Goal: Task Accomplishment & Management: Use online tool/utility

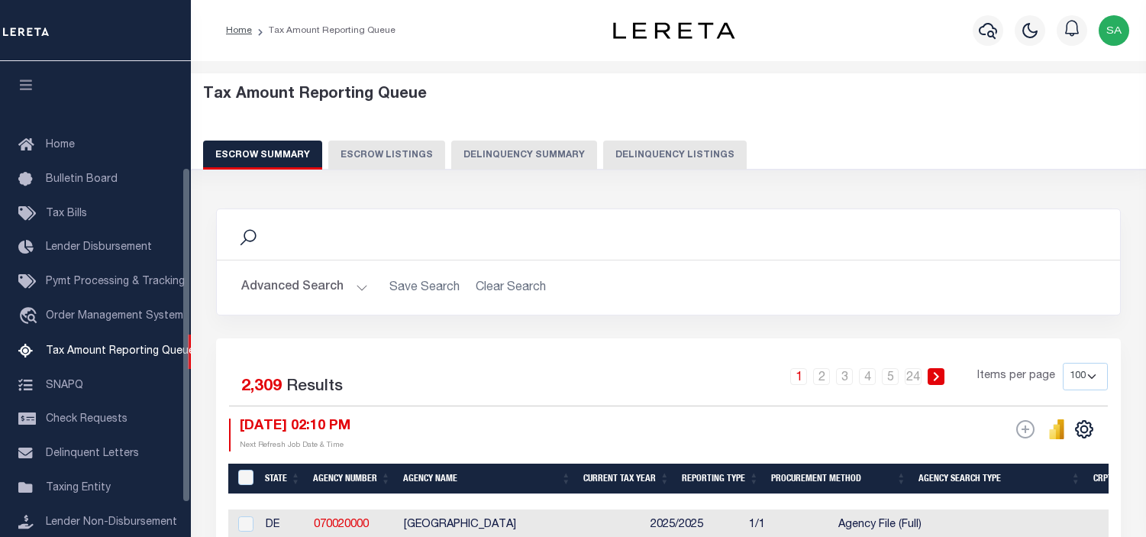
select select "100"
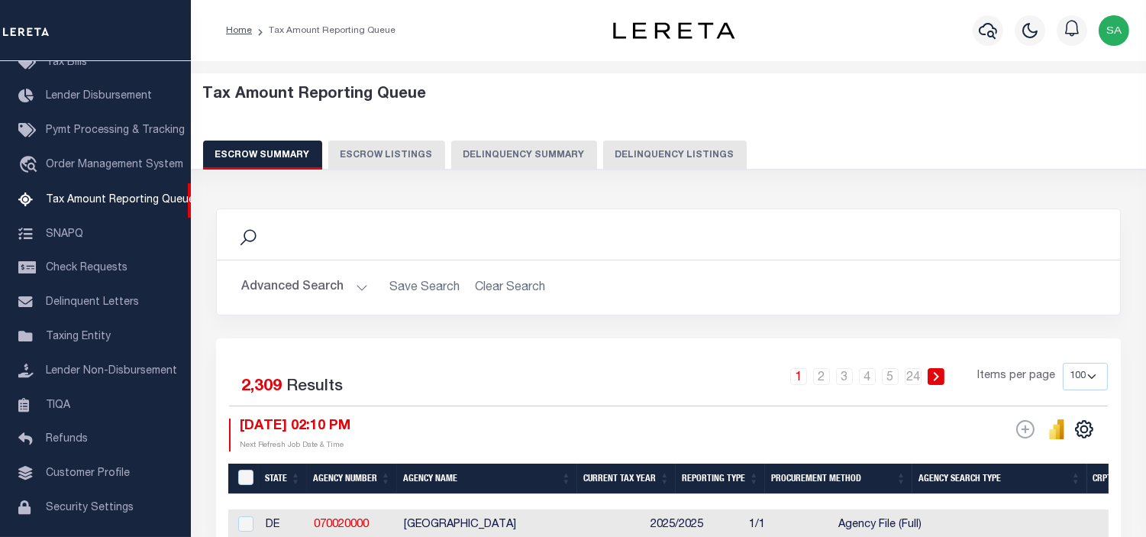
click at [498, 148] on button "Delinquency Summary" at bounding box center [524, 154] width 146 height 29
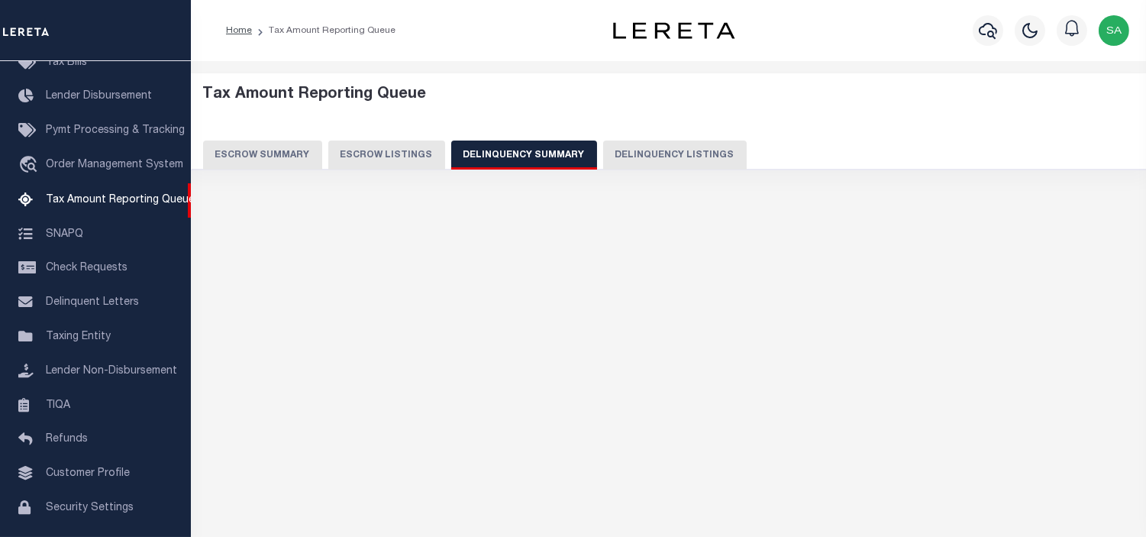
click at [500, 151] on button "Delinquency Summary" at bounding box center [524, 154] width 146 height 29
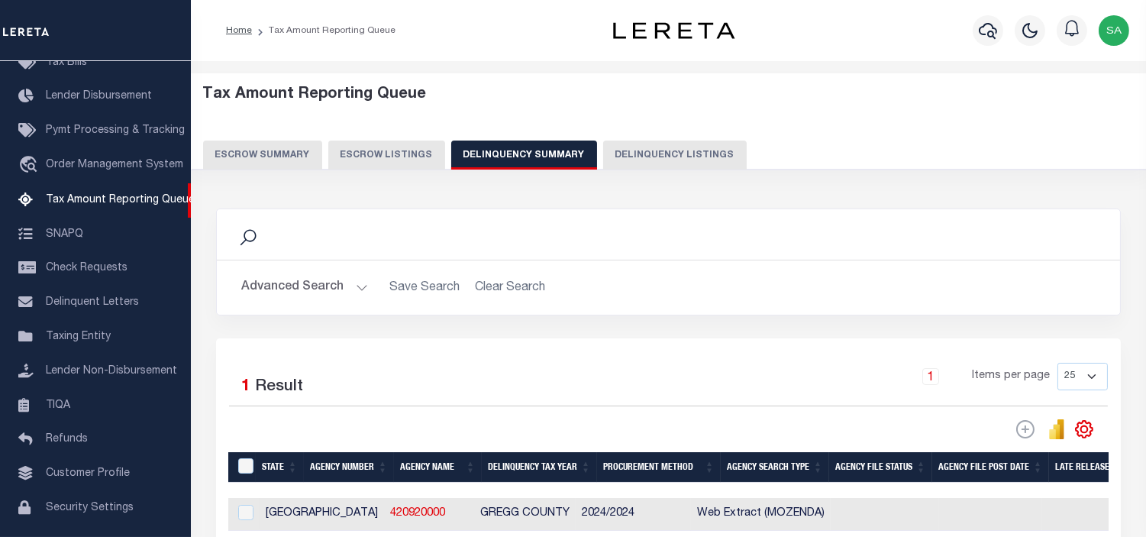
click at [360, 286] on button "Advanced Search" at bounding box center [304, 288] width 127 height 30
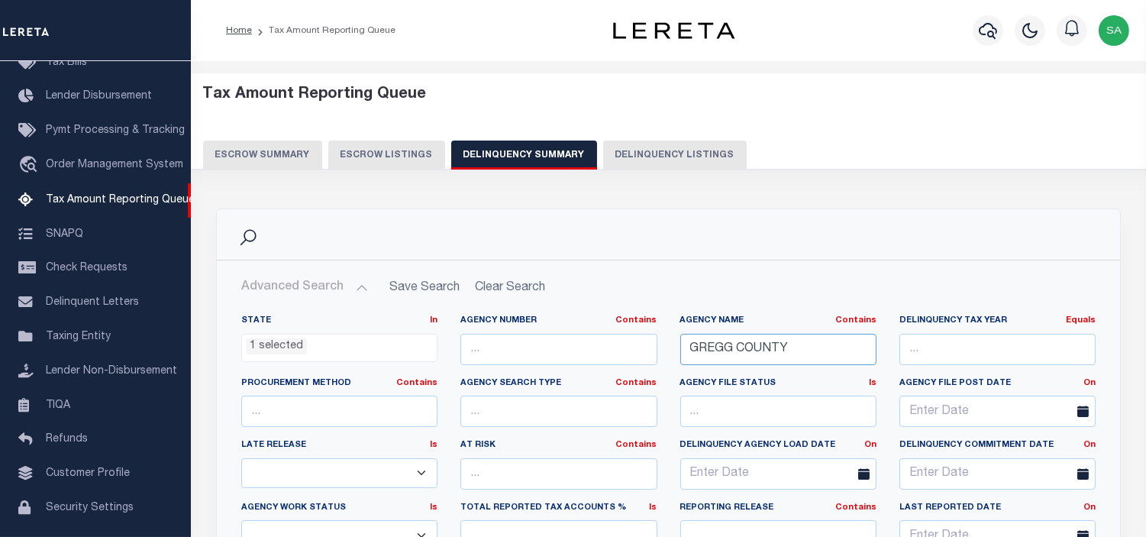
drag, startPoint x: 805, startPoint y: 347, endPoint x: 586, endPoint y: 368, distance: 220.2
click at [586, 368] on div "State In In AK AL AR AZ CA CO CT DC DE FL GA GU HI IA ID IL IN KS [GEOGRAPHIC_D…" at bounding box center [668, 470] width 877 height 311
paste input "HARRIS"
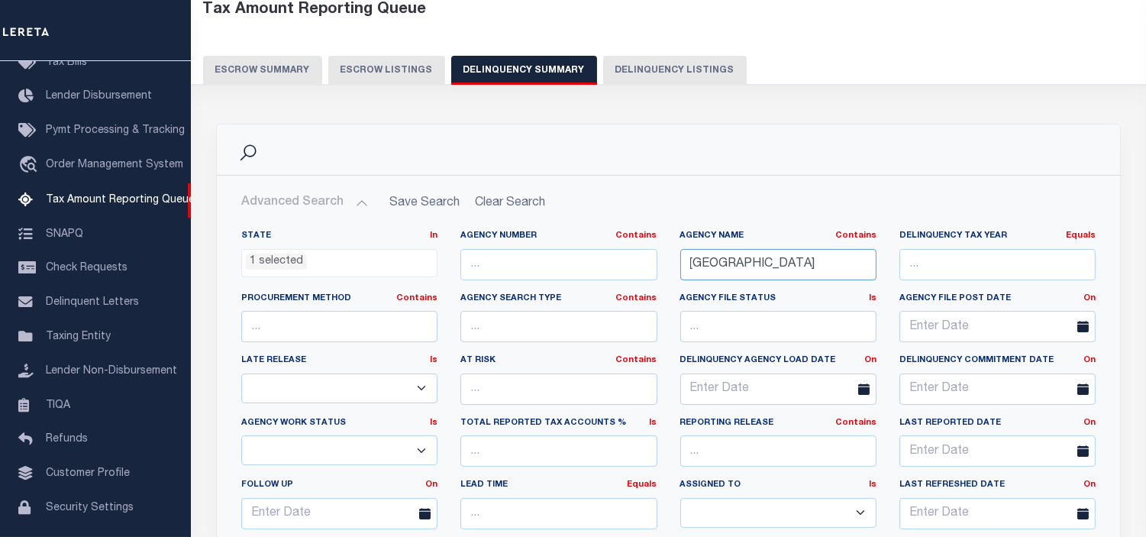
scroll to position [254, 0]
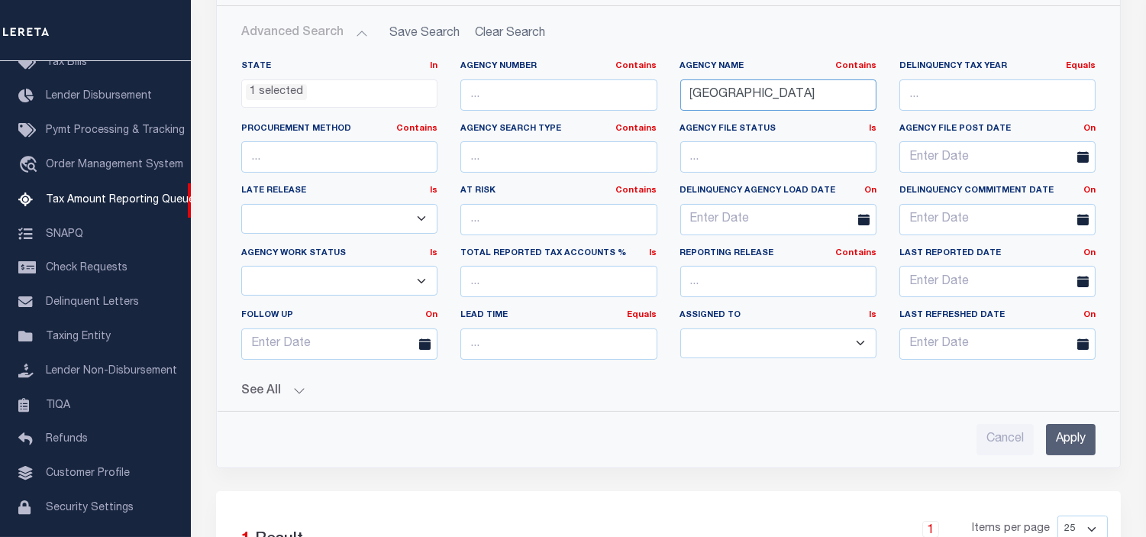
type input "[GEOGRAPHIC_DATA]"
click at [1059, 443] on input "Apply" at bounding box center [1071, 439] width 50 height 31
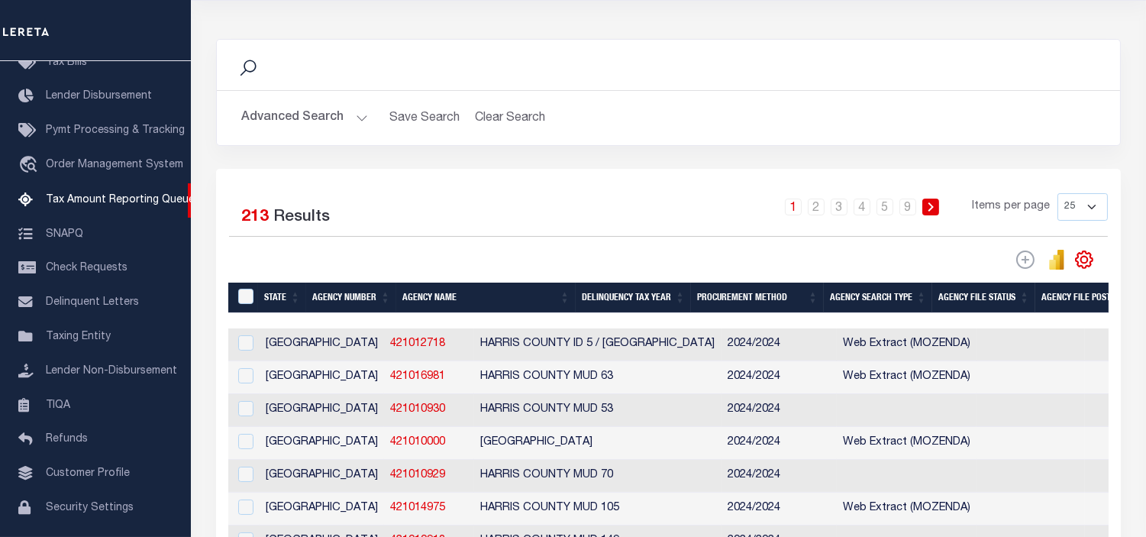
scroll to position [85, 0]
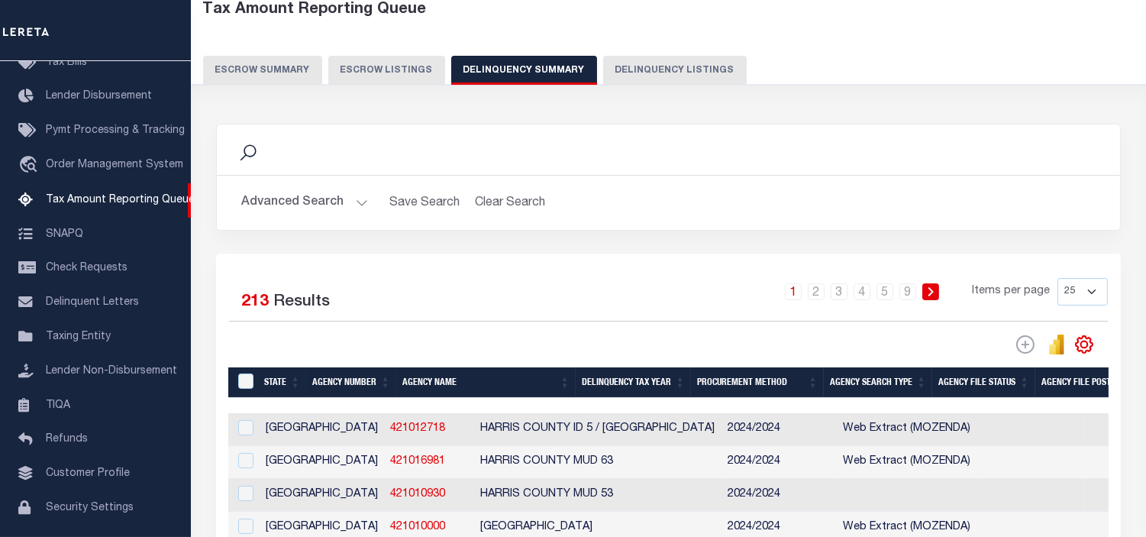
click at [357, 205] on button "Advanced Search" at bounding box center [304, 203] width 127 height 30
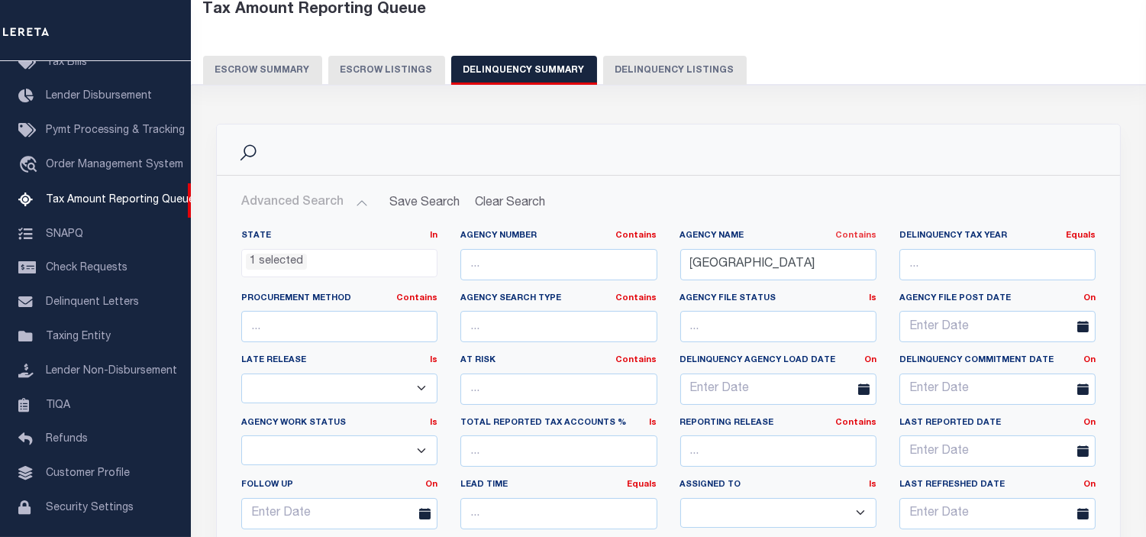
click at [855, 237] on link "Contains" at bounding box center [855, 235] width 41 height 8
click at [791, 276] on link "Is" at bounding box center [815, 276] width 121 height 22
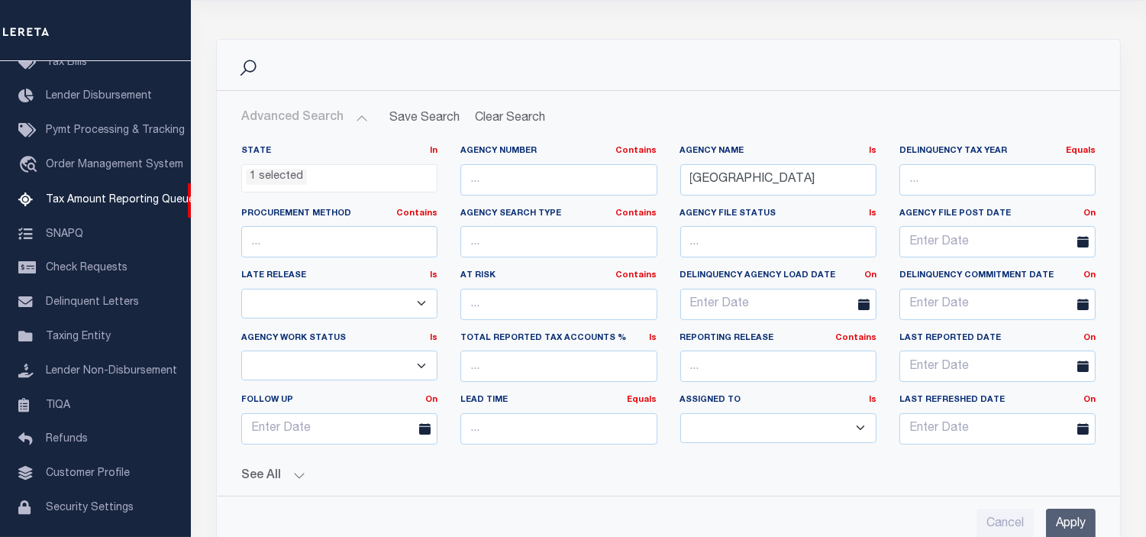
scroll to position [339, 0]
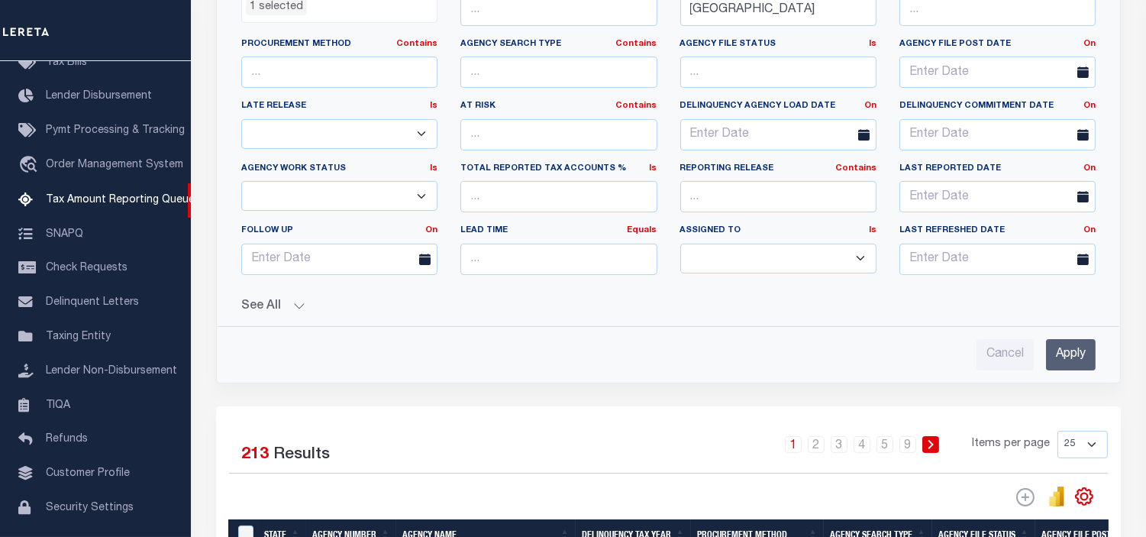
click at [1064, 353] on input "Apply" at bounding box center [1071, 354] width 50 height 31
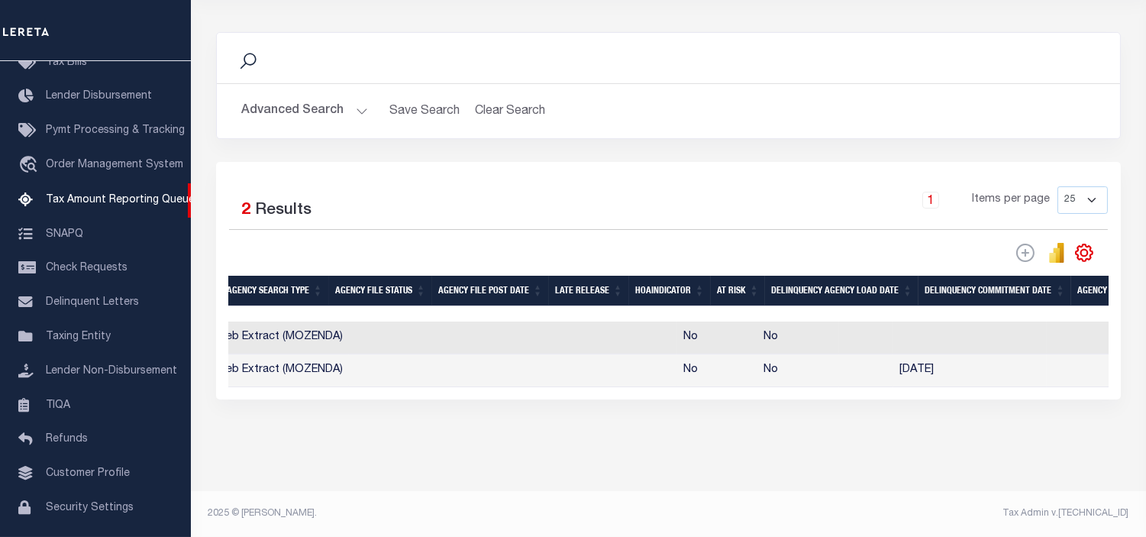
scroll to position [0, 0]
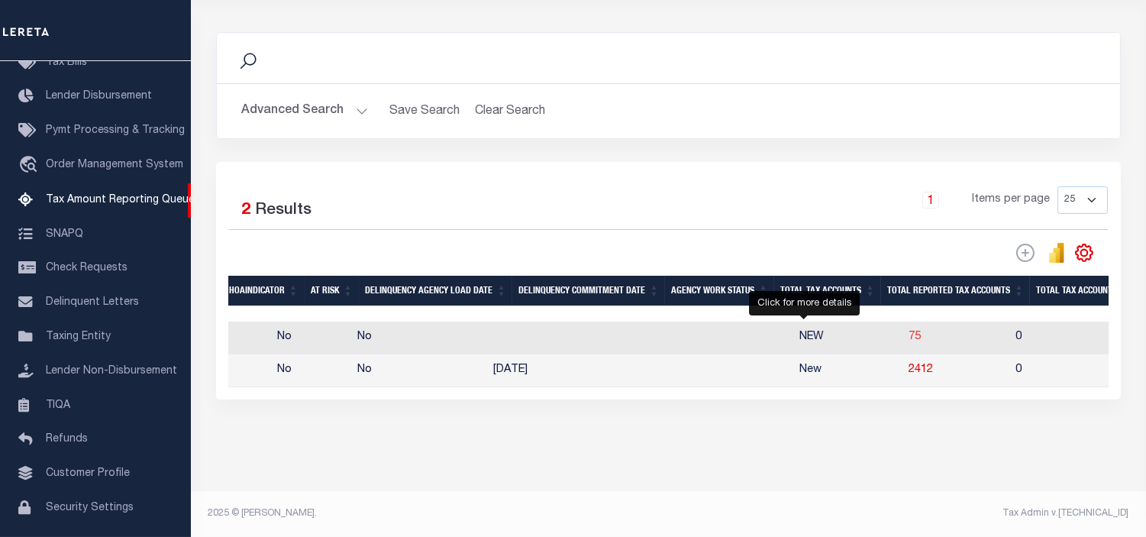
click at [909, 331] on span "75" at bounding box center [915, 336] width 12 height 11
select select "100"
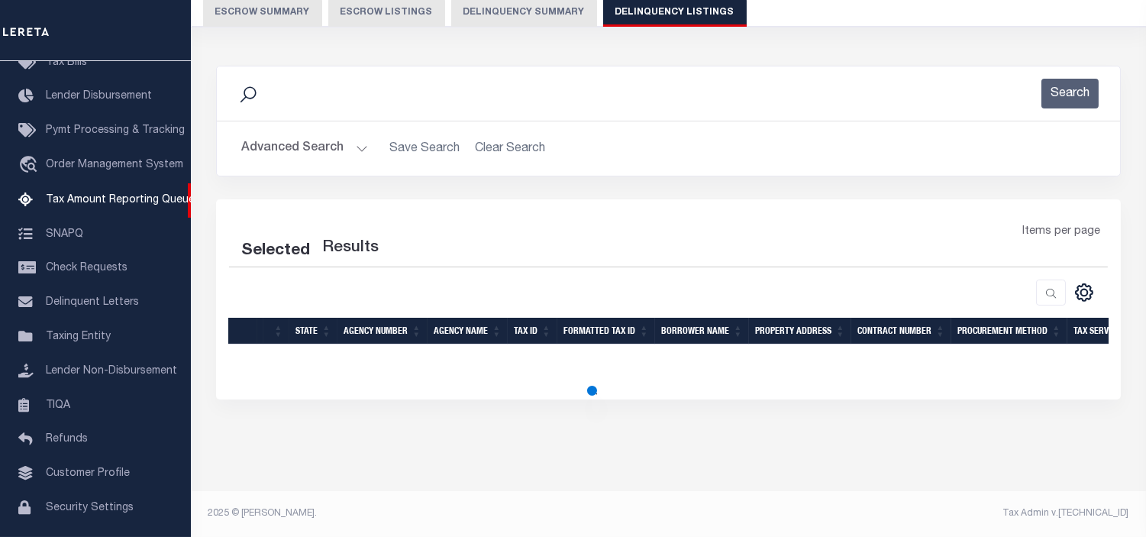
select select "100"
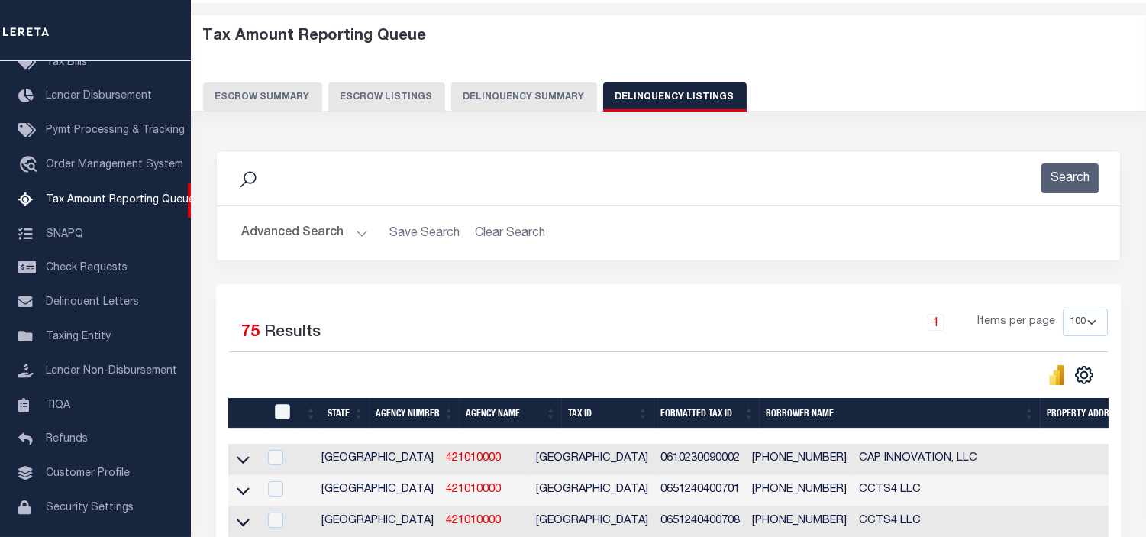
click at [361, 234] on button "Advanced Search" at bounding box center [304, 233] width 127 height 30
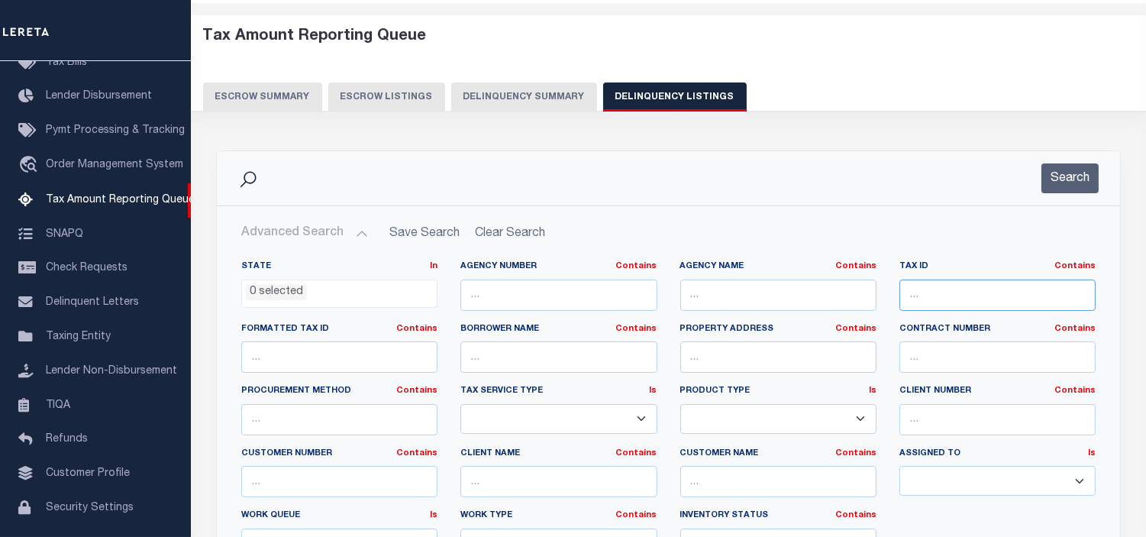
click at [973, 292] on input "text" at bounding box center [997, 294] width 196 height 31
paste input "0402210000396"
type input "0402210000396"
click at [1073, 178] on button "Search" at bounding box center [1069, 178] width 57 height 30
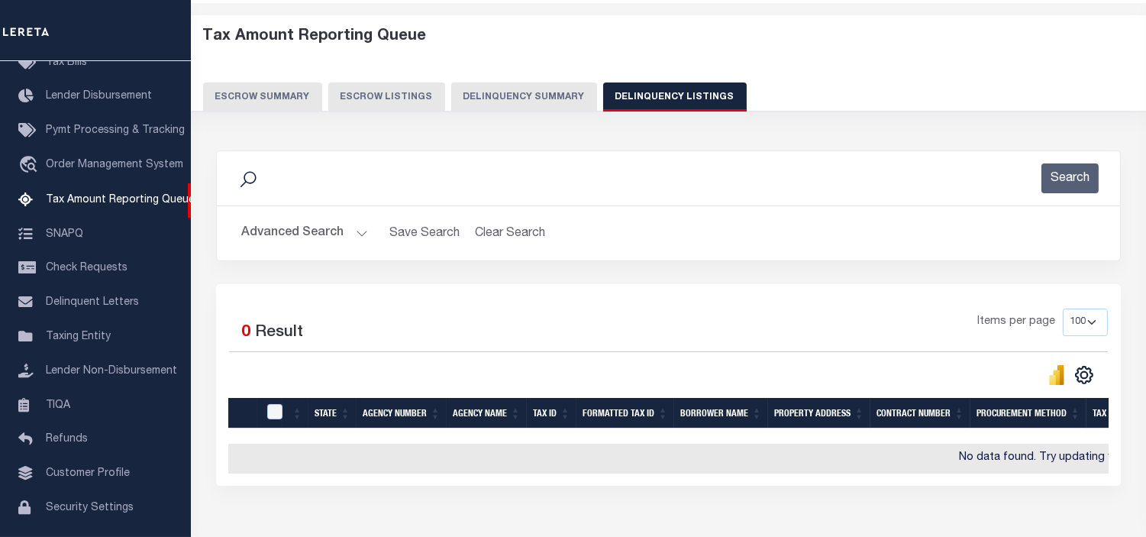
click at [353, 235] on button "Advanced Search" at bounding box center [304, 233] width 127 height 30
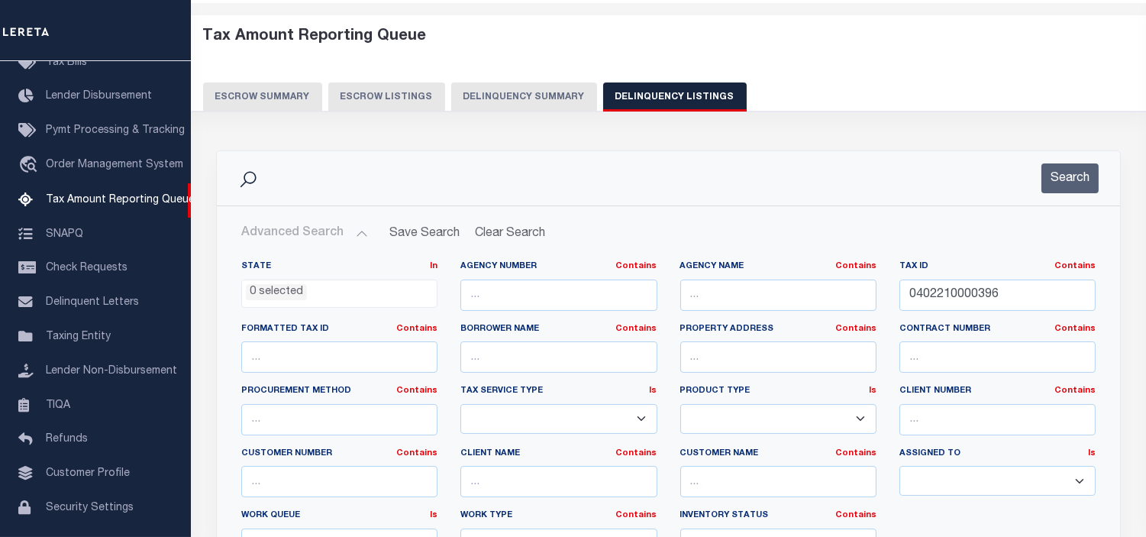
click at [338, 296] on ul "0 selected" at bounding box center [339, 290] width 195 height 21
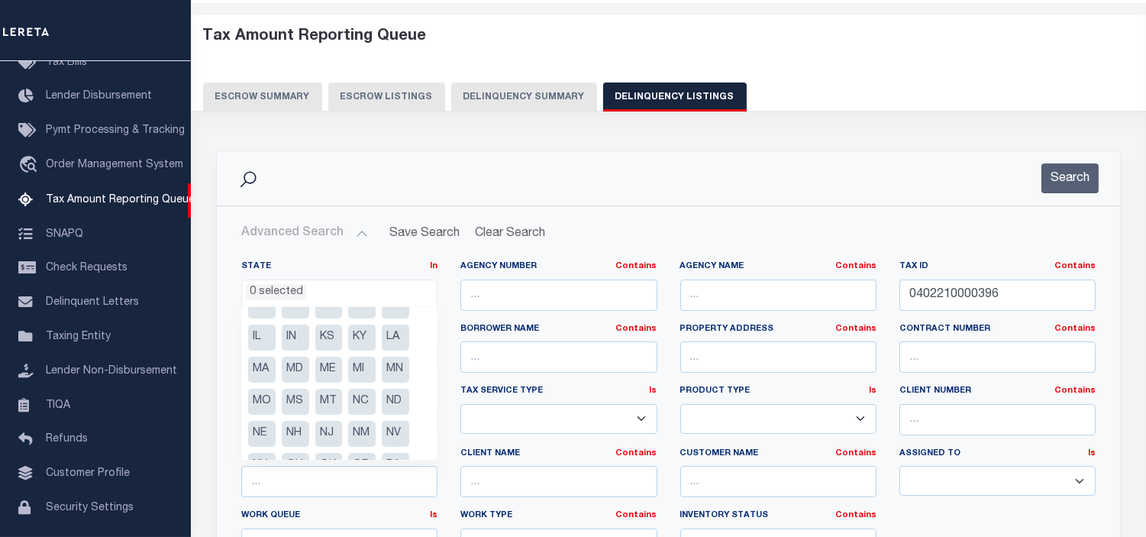
scroll to position [169, 0]
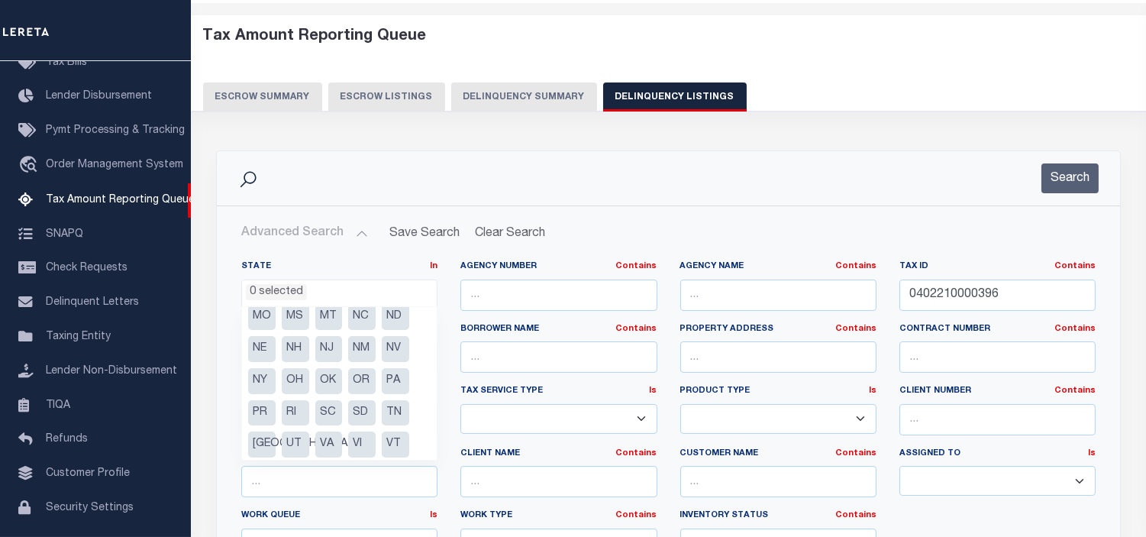
click at [260, 445] on li "[GEOGRAPHIC_DATA]" at bounding box center [261, 444] width 27 height 26
select select "[GEOGRAPHIC_DATA]"
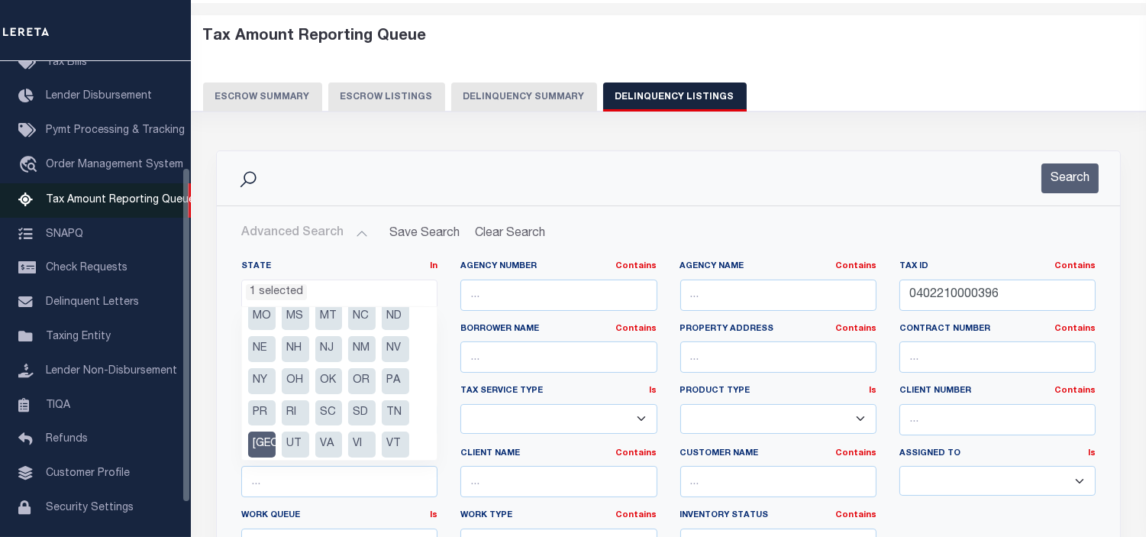
click at [145, 196] on span "Tax Amount Reporting Queue" at bounding box center [120, 200] width 149 height 11
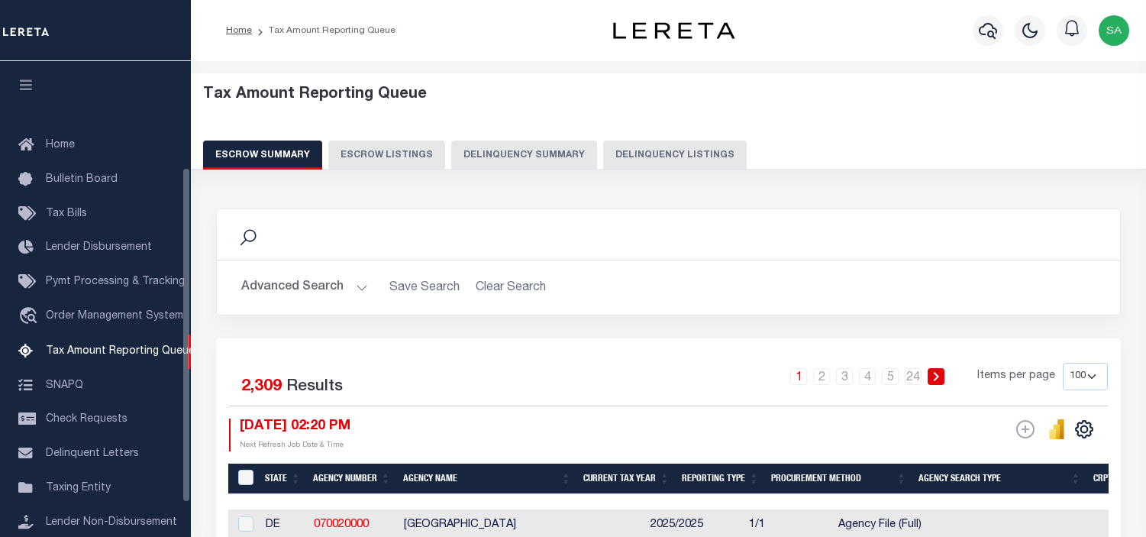
select select "100"
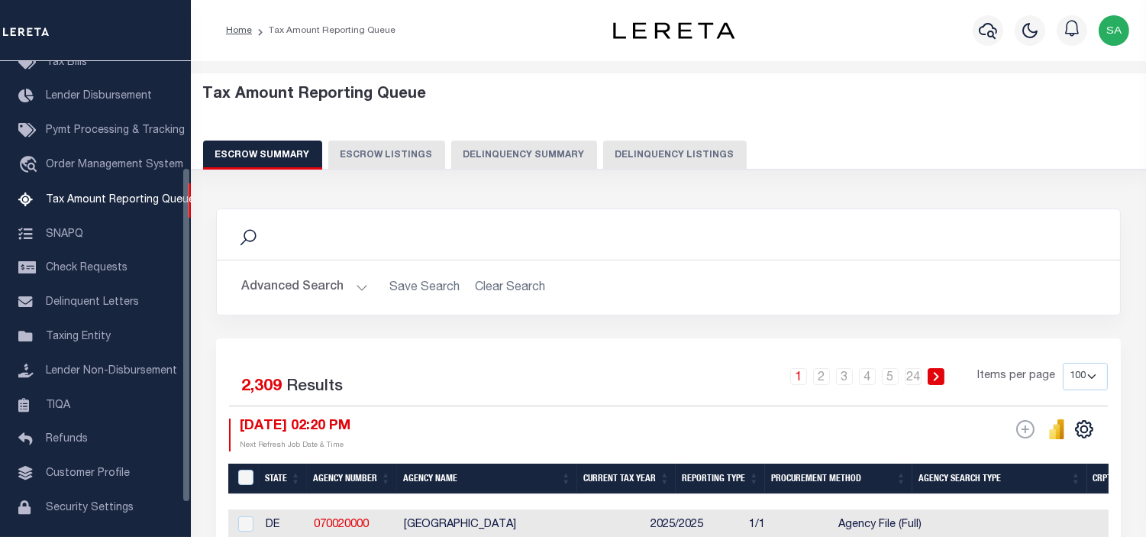
click at [673, 153] on button "Delinquency Listings" at bounding box center [675, 154] width 144 height 29
select select
select select "100"
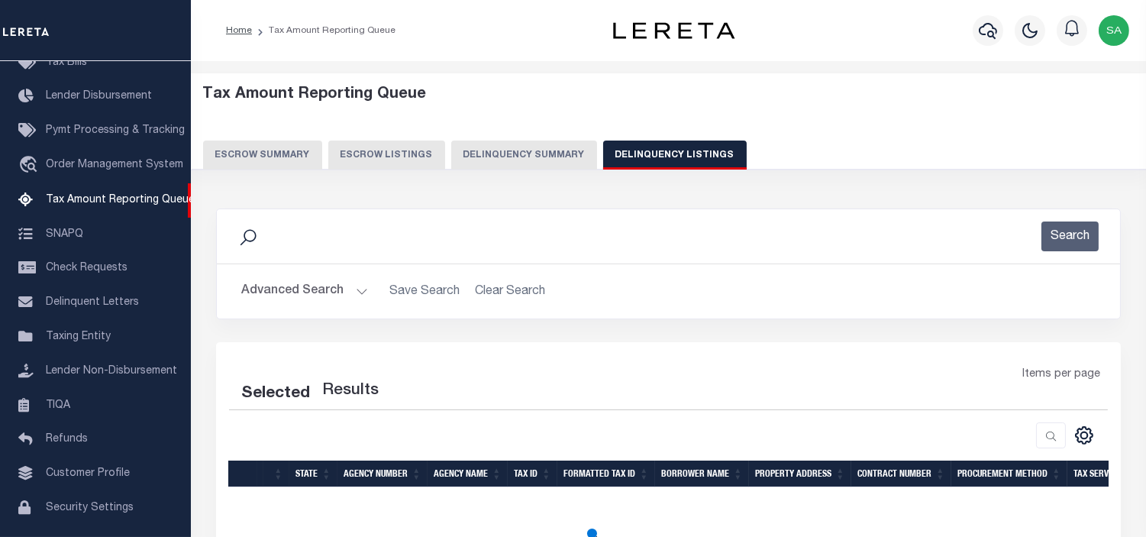
select select "100"
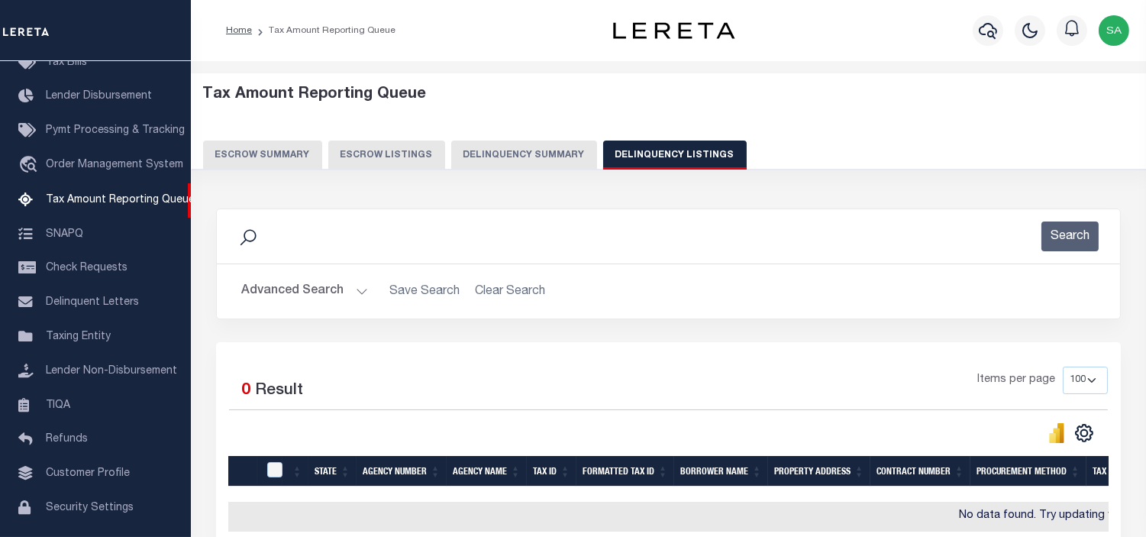
click at [362, 294] on button "Advanced Search" at bounding box center [304, 291] width 127 height 30
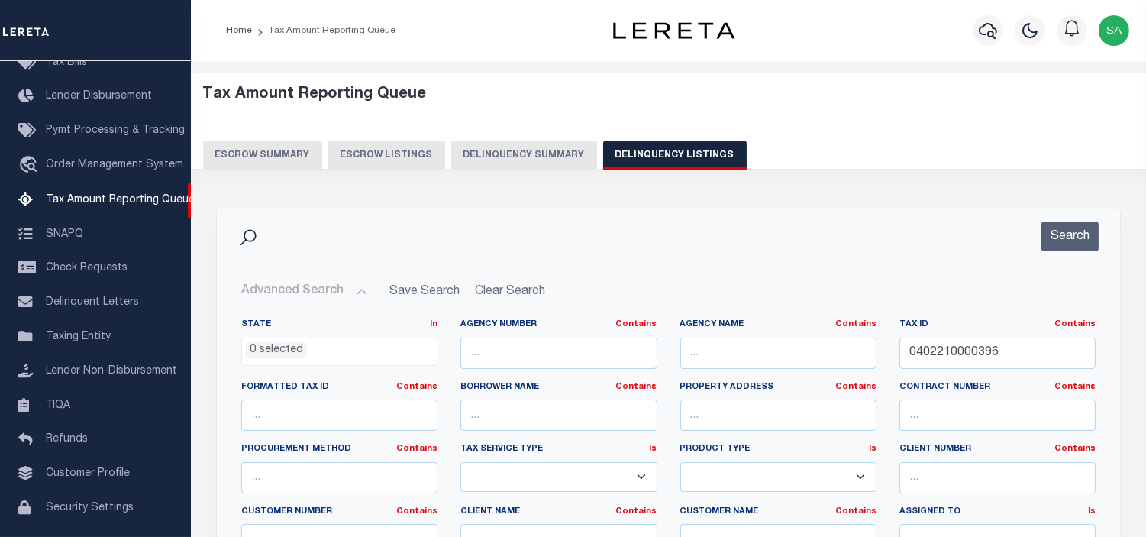
scroll to position [85, 0]
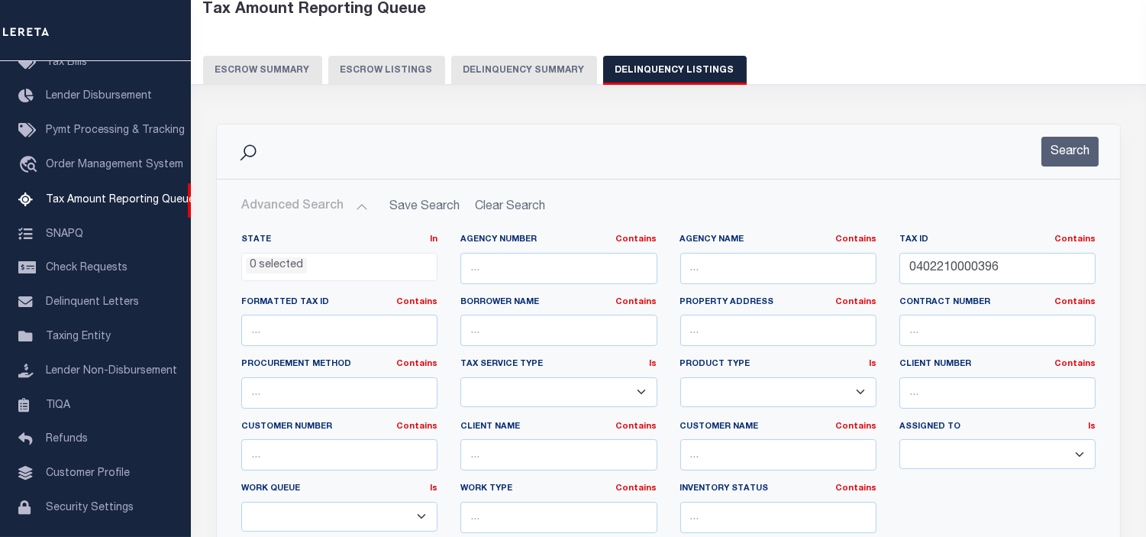
click at [321, 263] on ul "0 selected" at bounding box center [339, 263] width 195 height 21
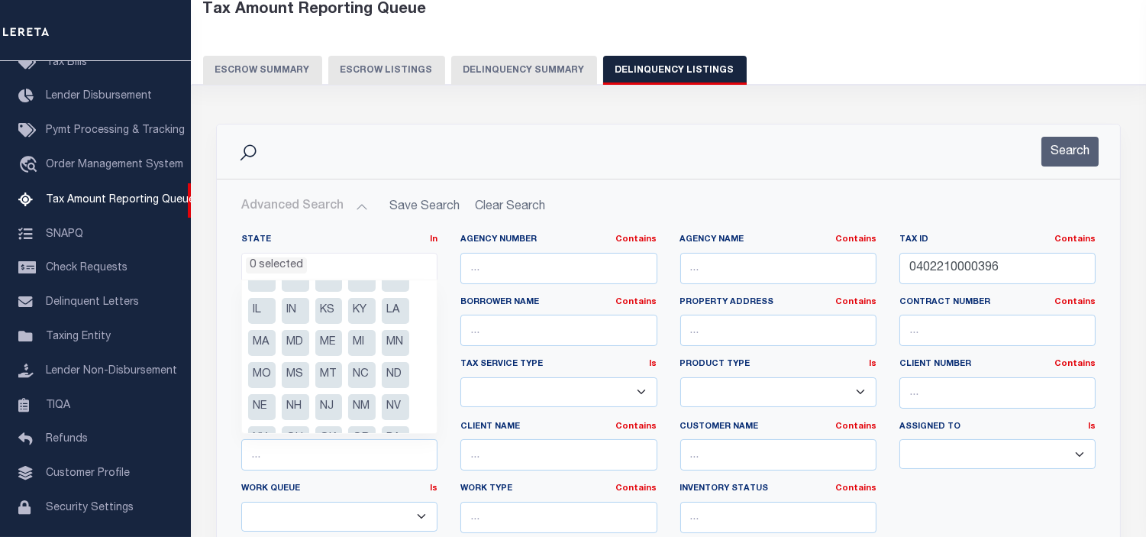
scroll to position [169, 0]
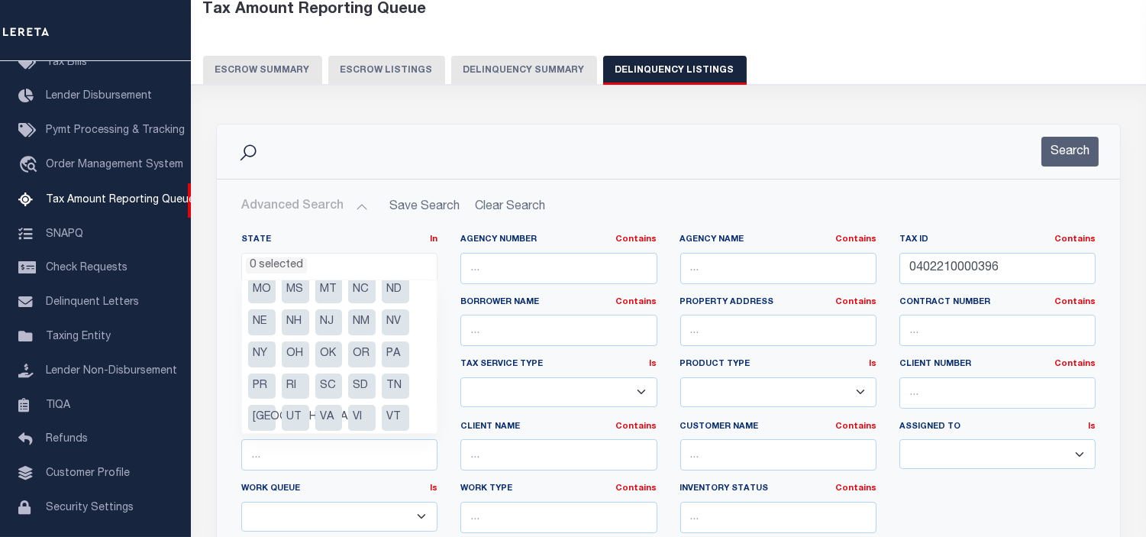
click at [264, 415] on li "[GEOGRAPHIC_DATA]" at bounding box center [261, 418] width 27 height 26
select select "[GEOGRAPHIC_DATA]"
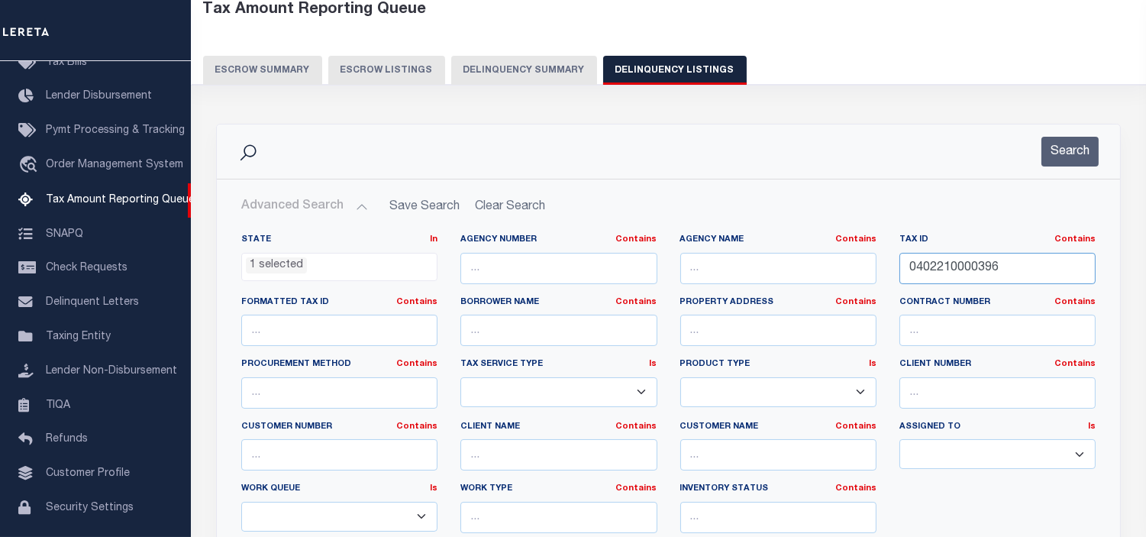
click at [1010, 270] on input "0402210000396" at bounding box center [997, 268] width 196 height 31
type input "0402210000396"
click at [1059, 153] on button "Search" at bounding box center [1069, 152] width 57 height 30
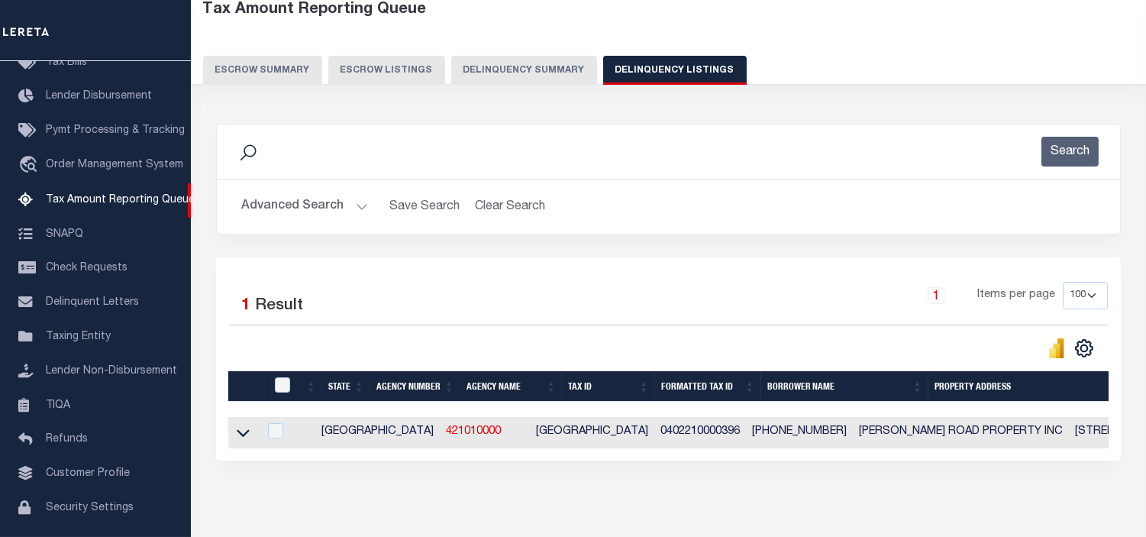
scroll to position [158, 0]
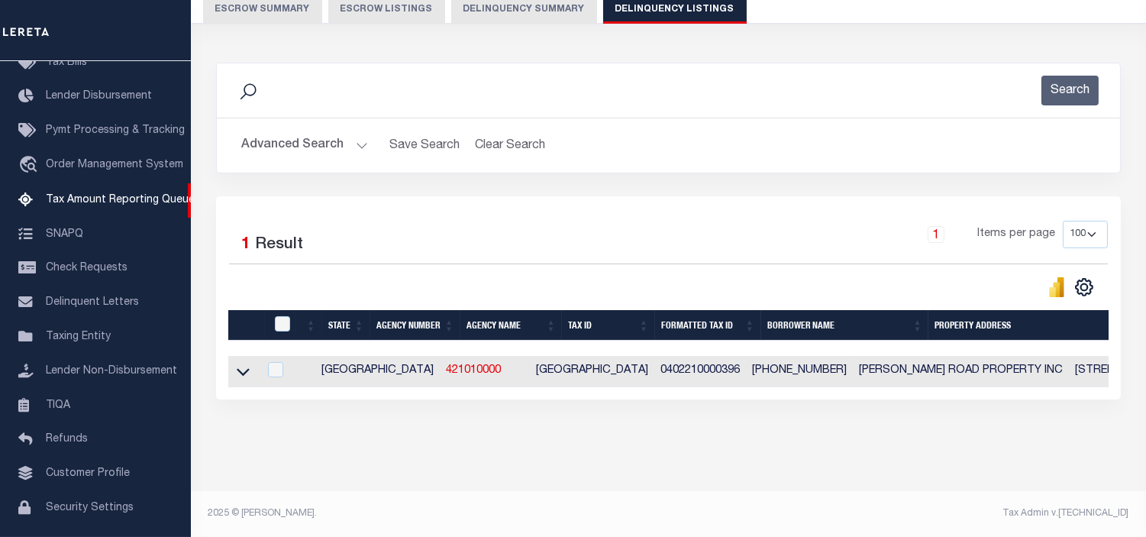
drag, startPoint x: 505, startPoint y: 336, endPoint x: 1077, endPoint y: 345, distance: 572.7
click at [1077, 345] on div "State Agency Number Agency Name Tax ID Formatted Tax ID Borrower Name Property …" at bounding box center [668, 349] width 880 height 78
click at [665, 423] on div "Data sync process is currently running, you may face some response delays. Sear…" at bounding box center [668, 246] width 925 height 398
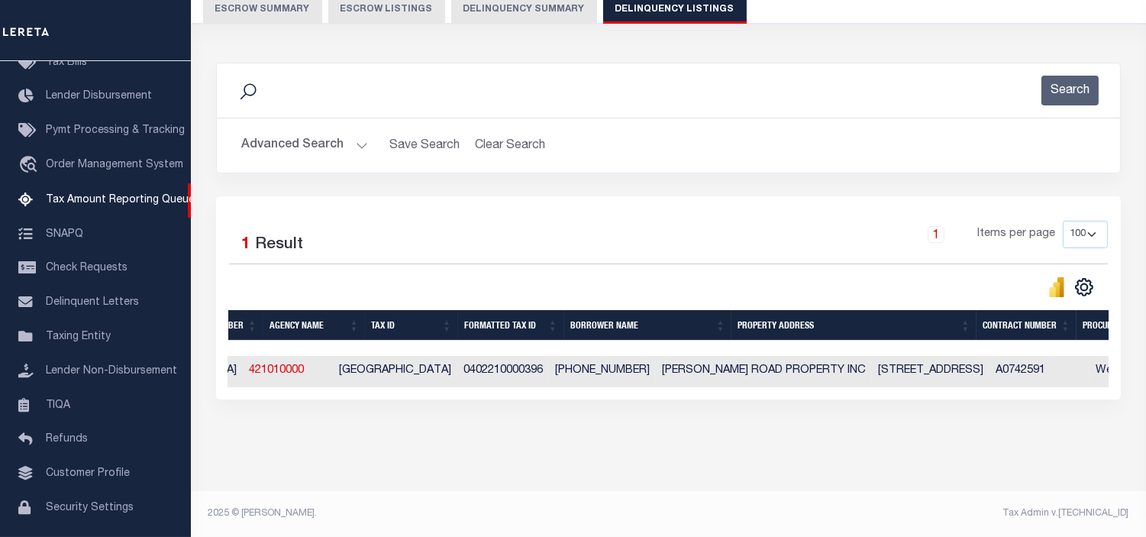
scroll to position [0, 0]
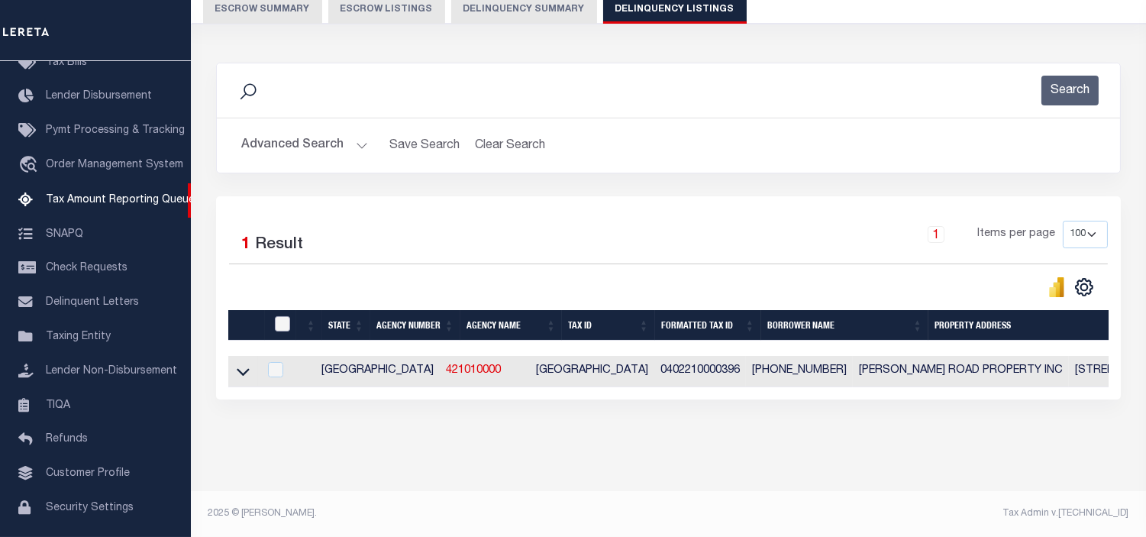
click at [284, 316] on input "checkbox" at bounding box center [282, 323] width 15 height 15
checkbox input "true"
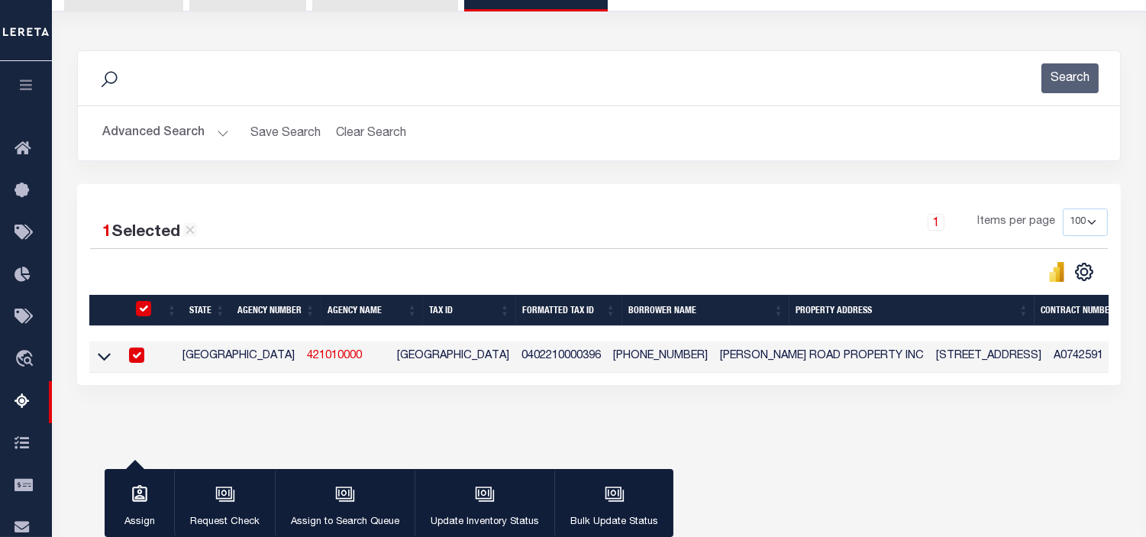
scroll to position [155, 0]
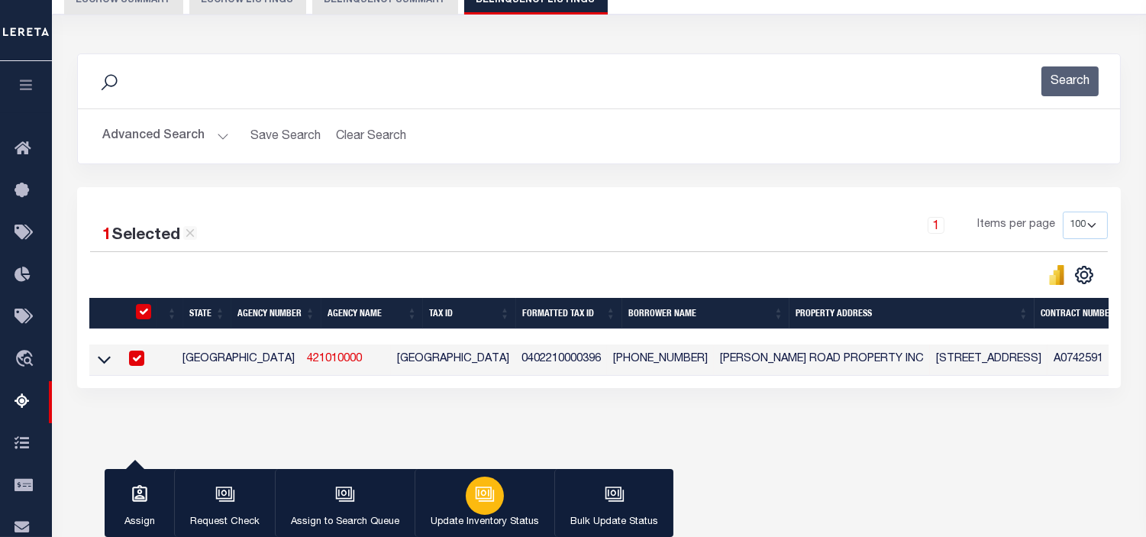
click at [481, 490] on icon "button" at bounding box center [485, 494] width 20 height 20
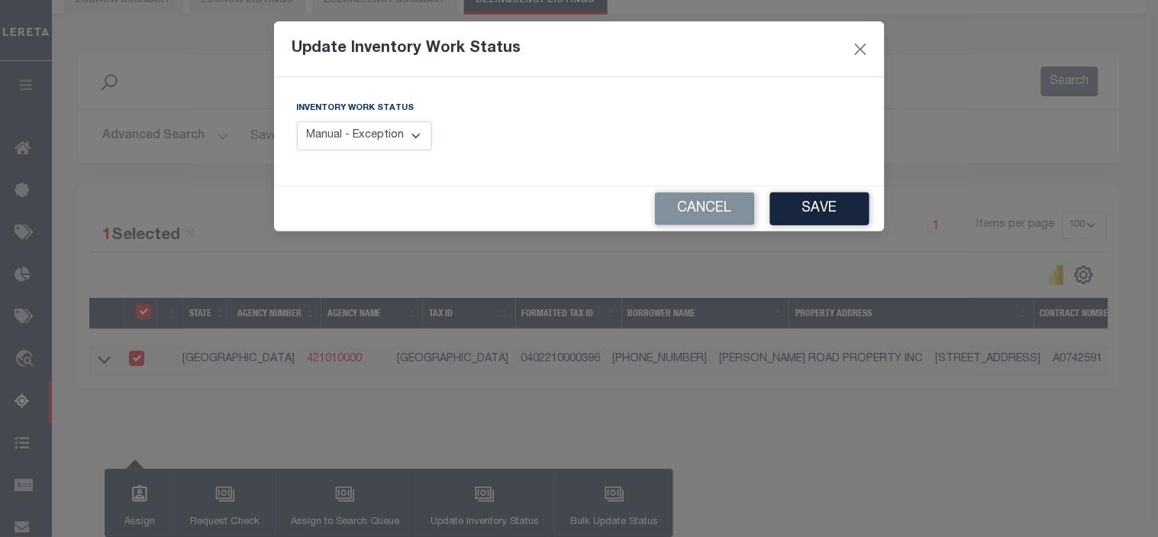
click at [411, 140] on select "Manual - Exception Pended - Awaiting Search Late Add Exception Completed" at bounding box center [365, 136] width 136 height 30
select select "4"
click at [297, 121] on select "Manual - Exception Pended - Awaiting Search Late Add Exception Completed" at bounding box center [365, 136] width 136 height 30
click at [807, 212] on button "Save" at bounding box center [819, 208] width 99 height 33
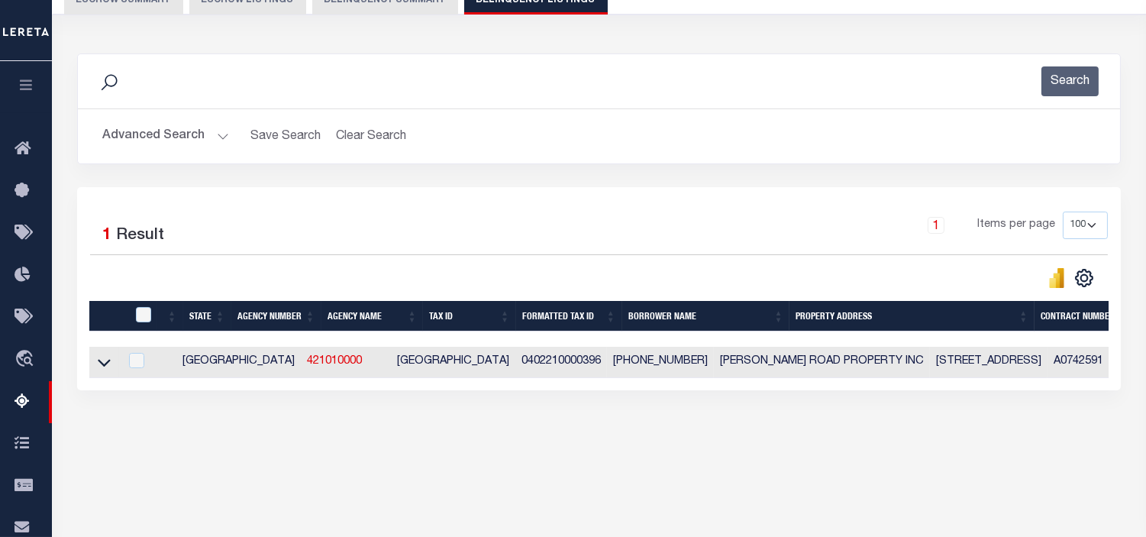
scroll to position [0, 0]
click at [219, 136] on button "Advanced Search" at bounding box center [165, 136] width 127 height 30
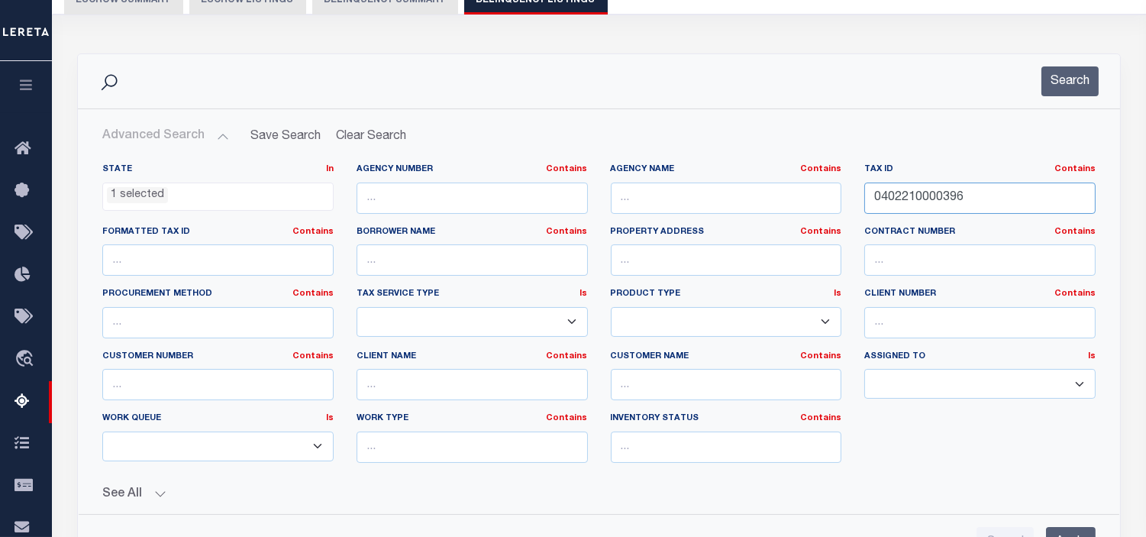
drag, startPoint x: 911, startPoint y: 202, endPoint x: 806, endPoint y: 218, distance: 105.9
click at [806, 218] on div "State In In AK AL AR AZ CA CO CT DC DE FL GA GU HI IA ID IL IN KS [GEOGRAPHIC_D…" at bounding box center [599, 318] width 1016 height 311
paste input "691140000018"
type input "691140000018"
click at [1077, 82] on button "Search" at bounding box center [1069, 81] width 57 height 30
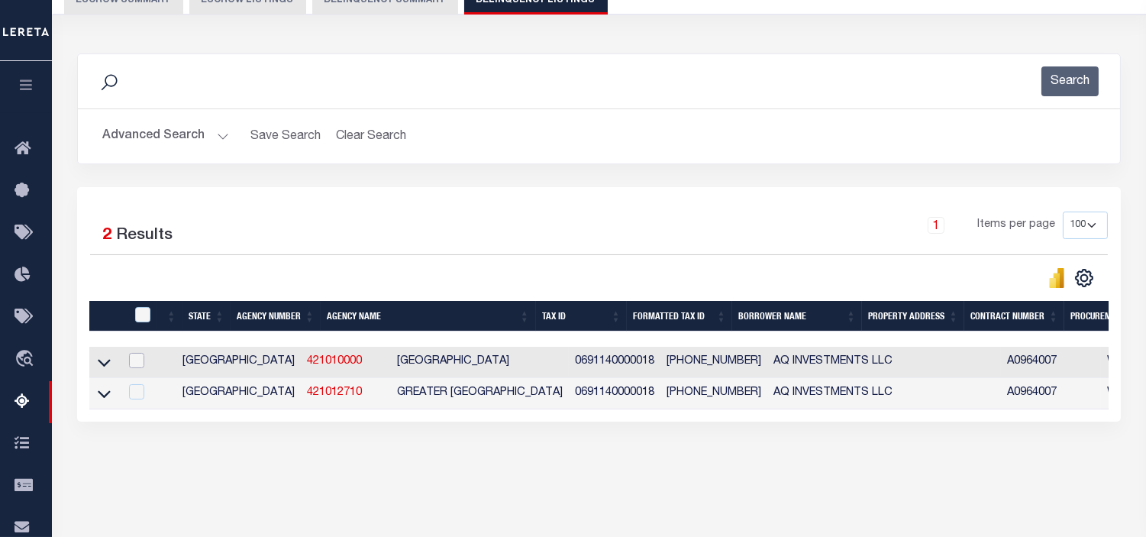
click at [132, 363] on input "checkbox" at bounding box center [136, 360] width 15 height 15
checkbox input "true"
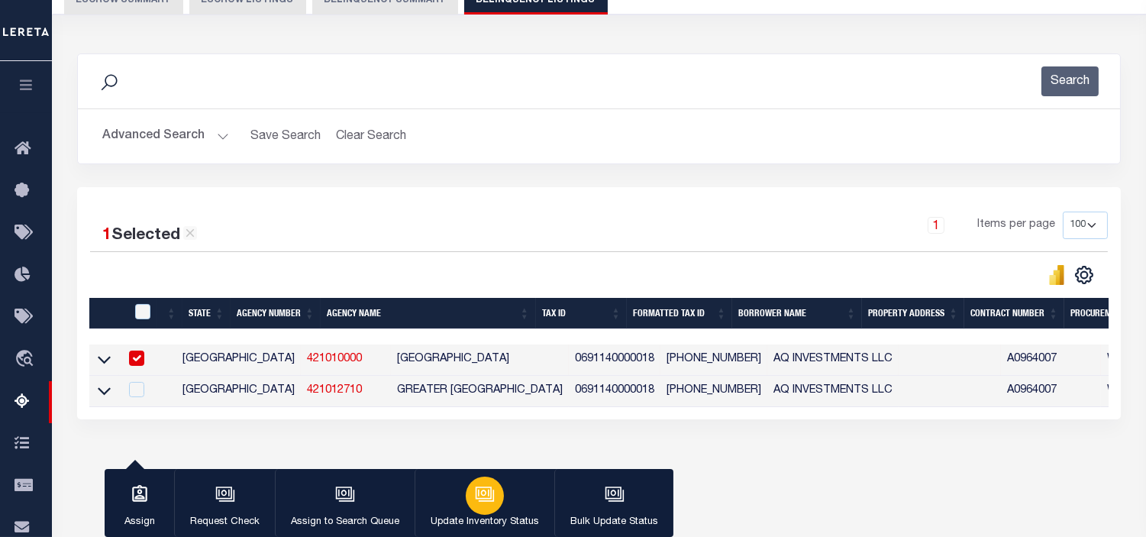
click at [492, 495] on icon "button" at bounding box center [485, 494] width 20 height 20
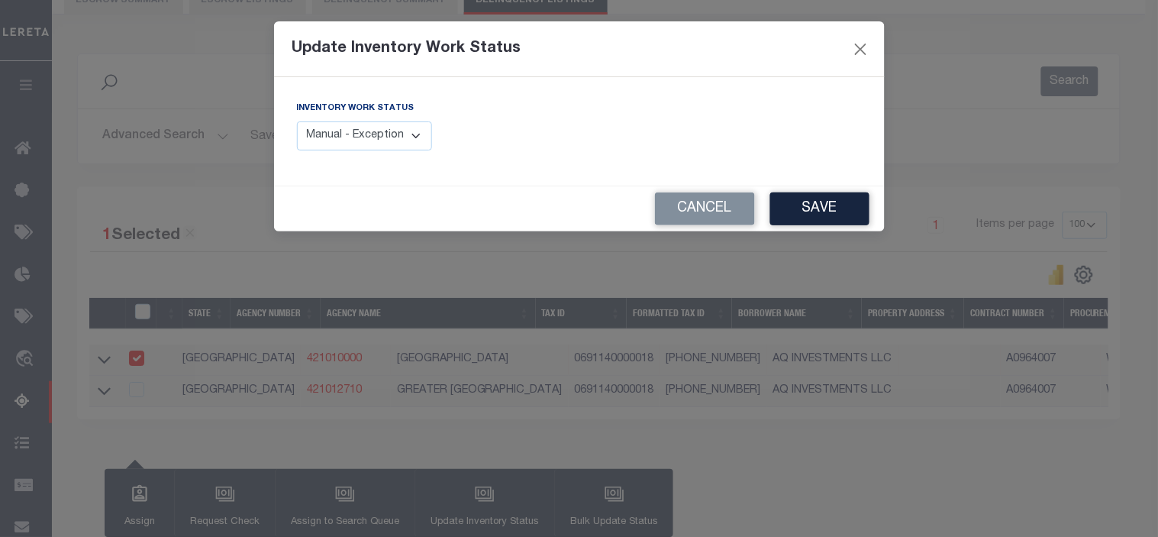
click at [414, 140] on select "Manual - Exception Pended - Awaiting Search Late Add Exception Completed" at bounding box center [365, 136] width 136 height 30
select select "4"
click at [297, 121] on select "Manual - Exception Pended - Awaiting Search Late Add Exception Completed" at bounding box center [365, 136] width 136 height 30
click at [799, 203] on button "Save" at bounding box center [819, 208] width 99 height 33
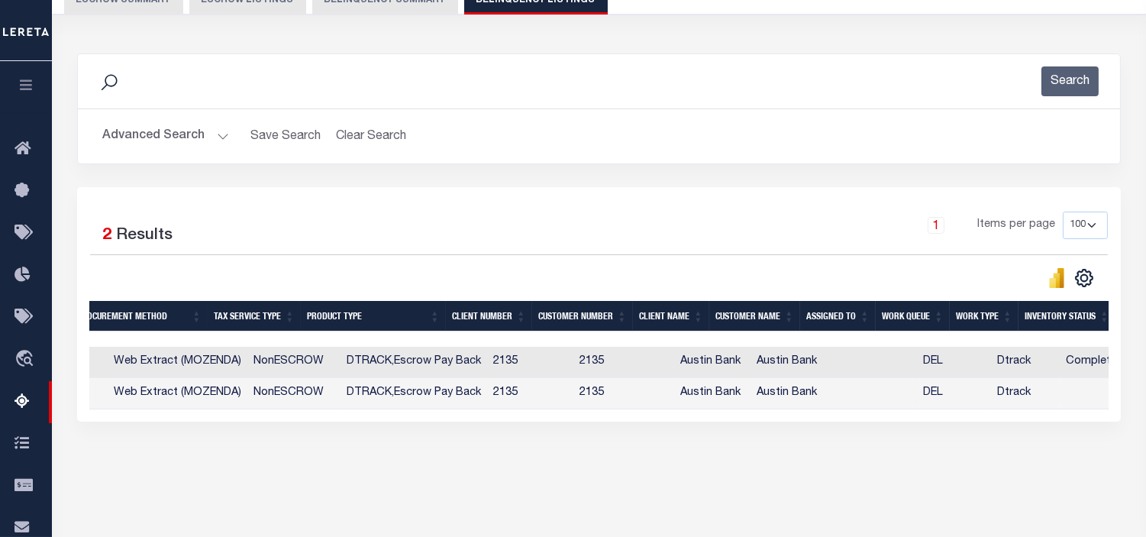
scroll to position [0, 355]
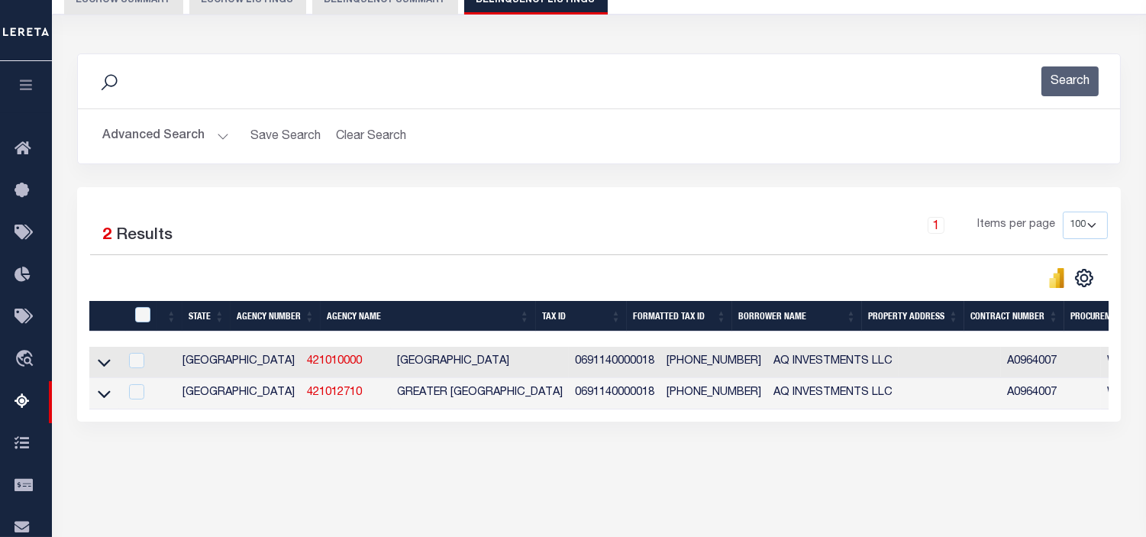
click at [216, 136] on button "Advanced Search" at bounding box center [165, 136] width 127 height 30
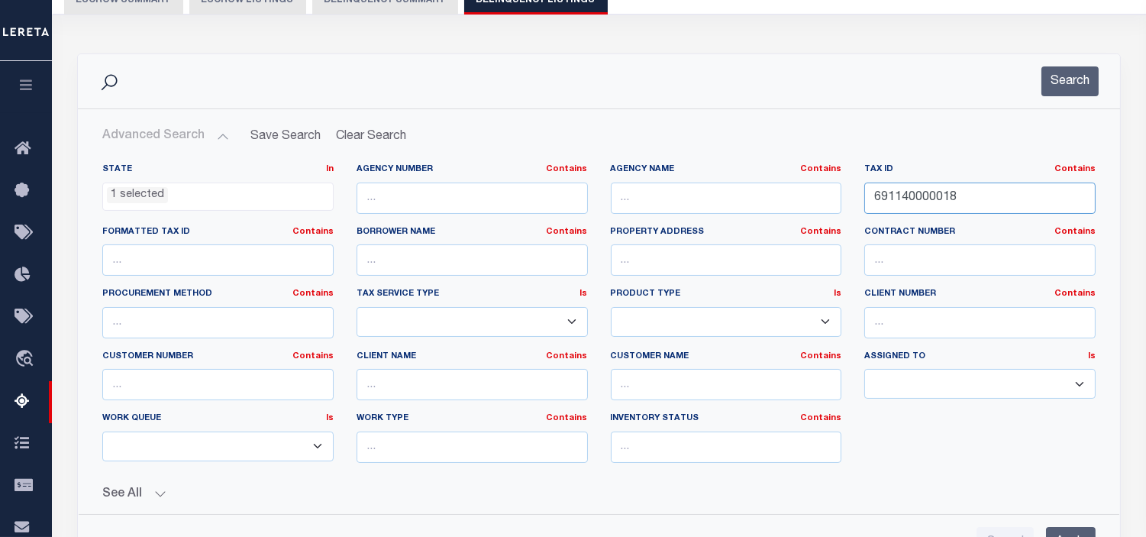
drag, startPoint x: 1024, startPoint y: 200, endPoint x: 750, endPoint y: 199, distance: 273.3
click at [750, 199] on div "State In In AK AL AR AZ CA CO CT DC DE FL GA GU HI IA ID IL IN KS [GEOGRAPHIC_D…" at bounding box center [599, 318] width 1016 height 311
paste input "05"
type input "691140000005"
click at [1067, 85] on button "Search" at bounding box center [1069, 81] width 57 height 30
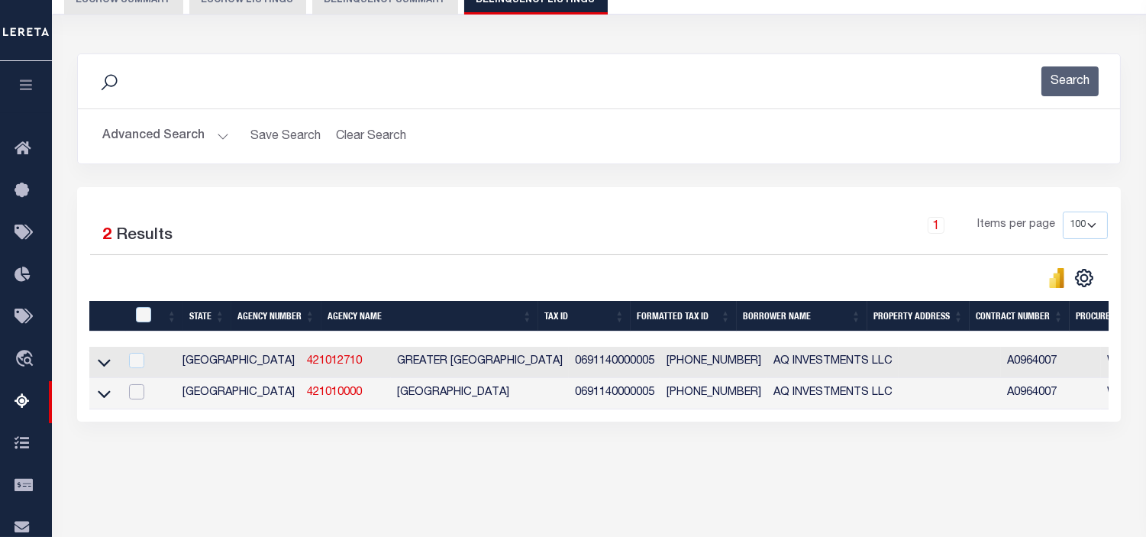
click at [140, 395] on input "checkbox" at bounding box center [136, 391] width 15 height 15
checkbox input "true"
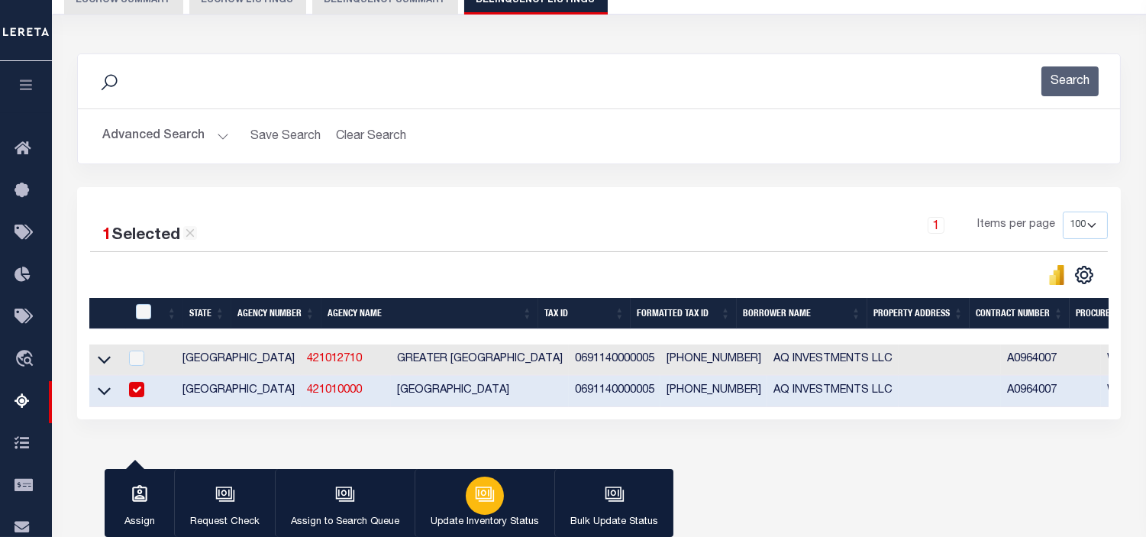
click at [484, 495] on icon "button" at bounding box center [485, 494] width 20 height 20
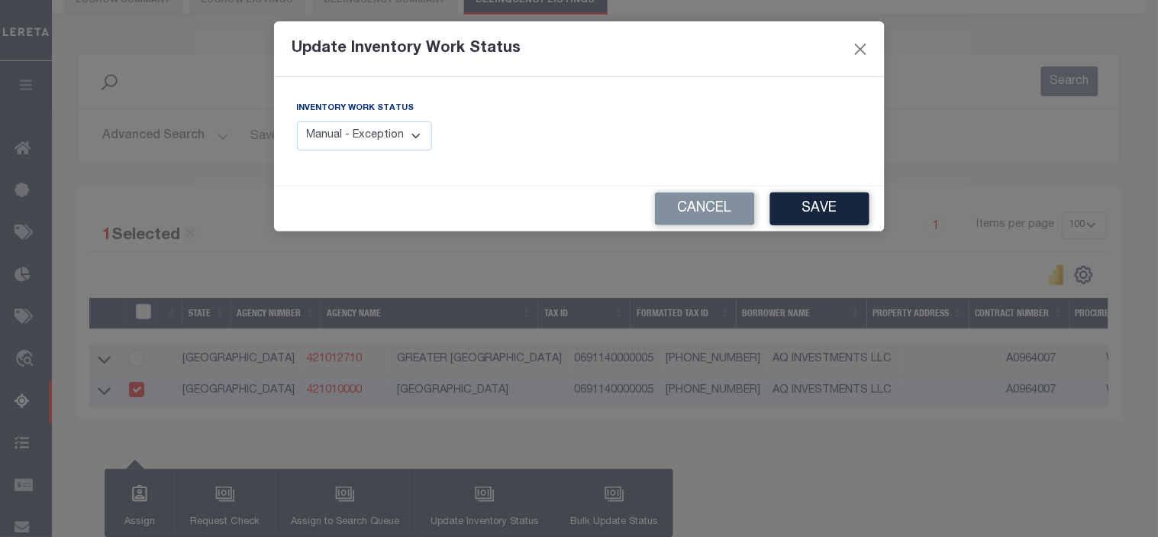
click at [423, 134] on select "Manual - Exception Pended - Awaiting Search Late Add Exception Completed" at bounding box center [365, 136] width 136 height 30
select select "4"
click at [297, 121] on select "Manual - Exception Pended - Awaiting Search Late Add Exception Completed" at bounding box center [365, 136] width 136 height 30
click at [815, 217] on button "Save" at bounding box center [819, 208] width 99 height 33
